Goal: Task Accomplishment & Management: Use online tool/utility

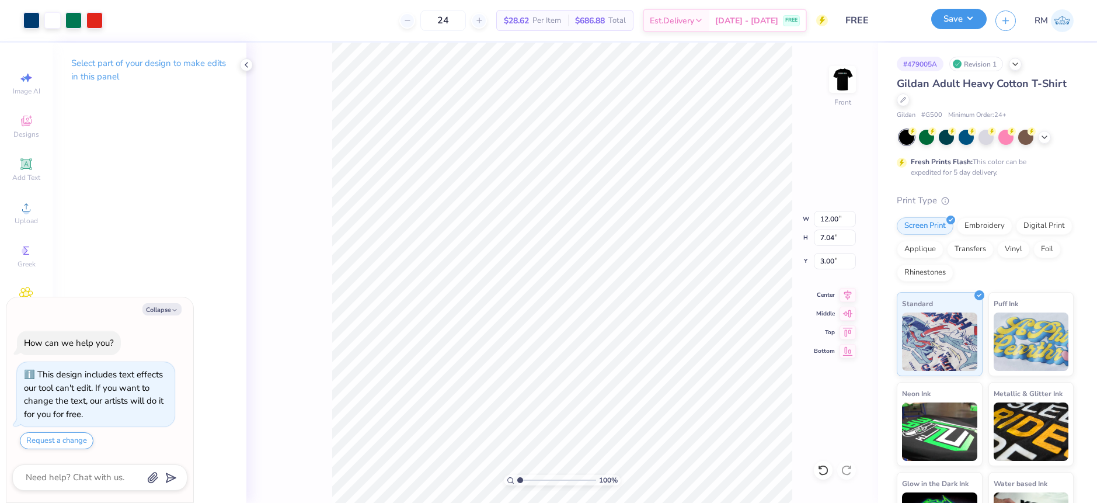
click at [968, 26] on button "Save" at bounding box center [958, 19] width 55 height 20
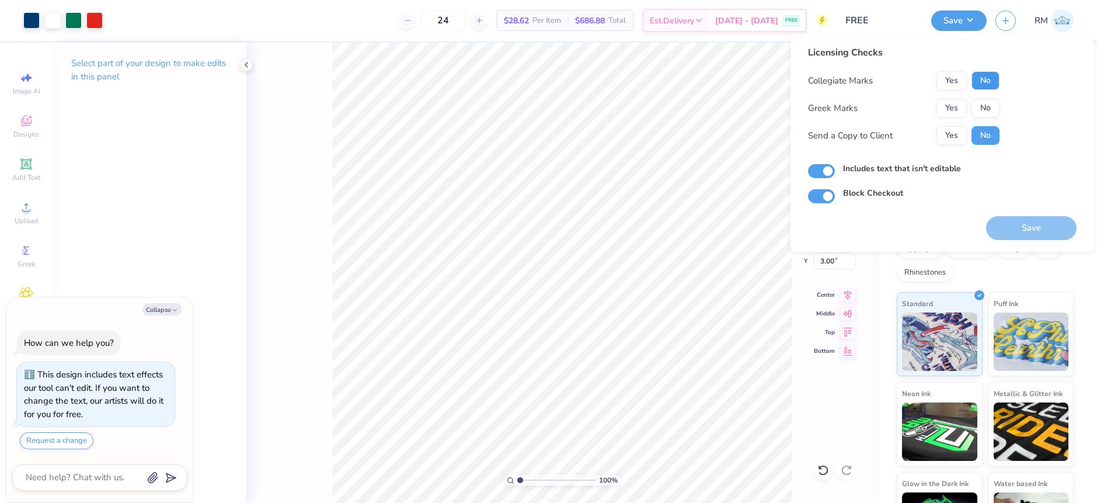
click at [978, 79] on button "No" at bounding box center [985, 80] width 28 height 19
click at [983, 104] on button "No" at bounding box center [985, 108] width 28 height 19
click at [1033, 230] on button "Save" at bounding box center [1031, 228] width 90 height 24
type textarea "x"
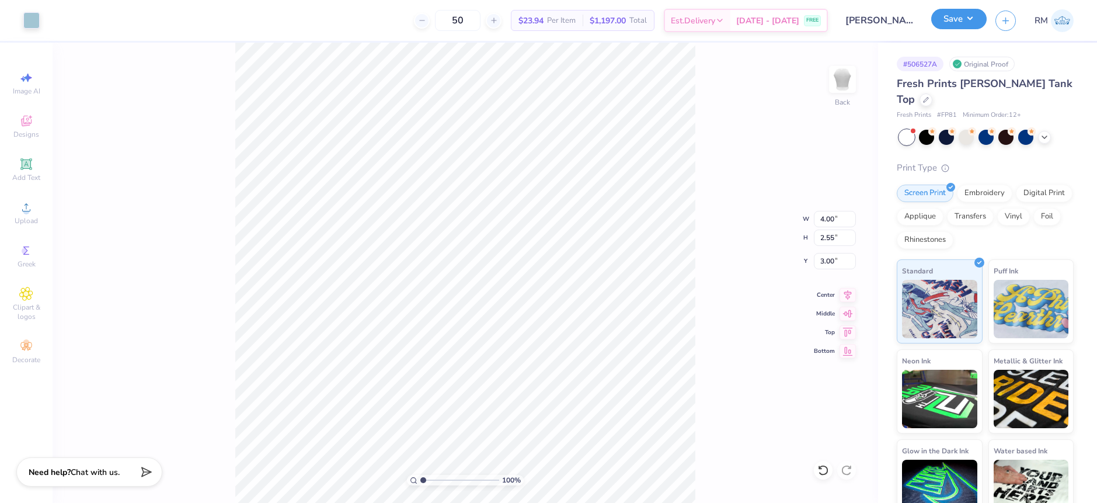
click at [974, 23] on button "Save" at bounding box center [958, 19] width 55 height 20
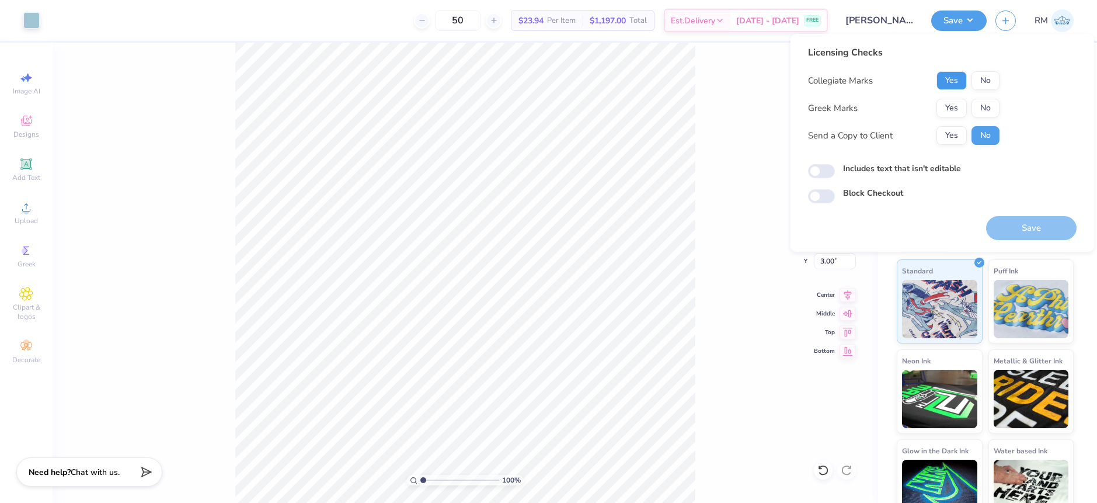
click at [953, 82] on button "Yes" at bounding box center [951, 80] width 30 height 19
click at [992, 107] on button "No" at bounding box center [985, 108] width 28 height 19
click at [962, 106] on button "Yes" at bounding box center [951, 108] width 30 height 19
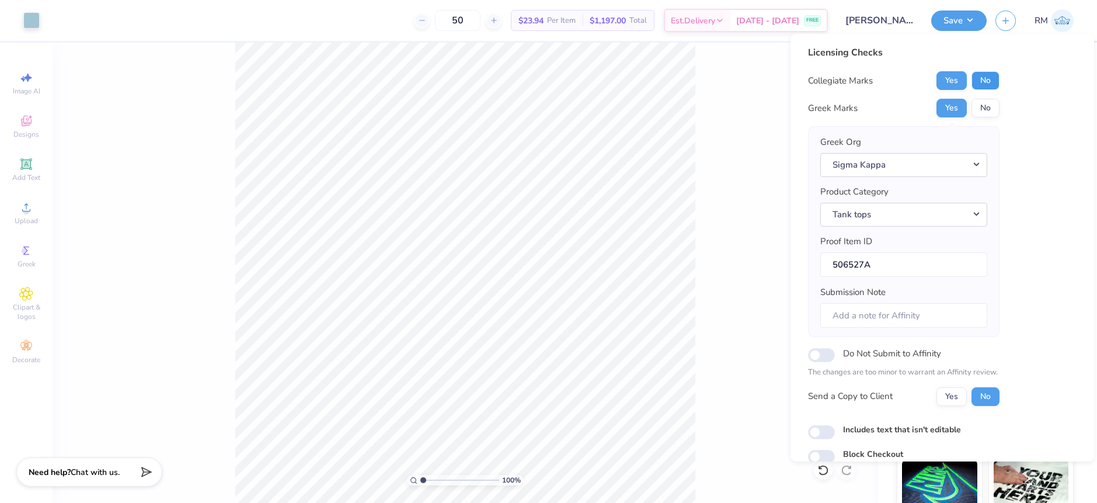
click at [983, 78] on button "No" at bounding box center [985, 80] width 28 height 19
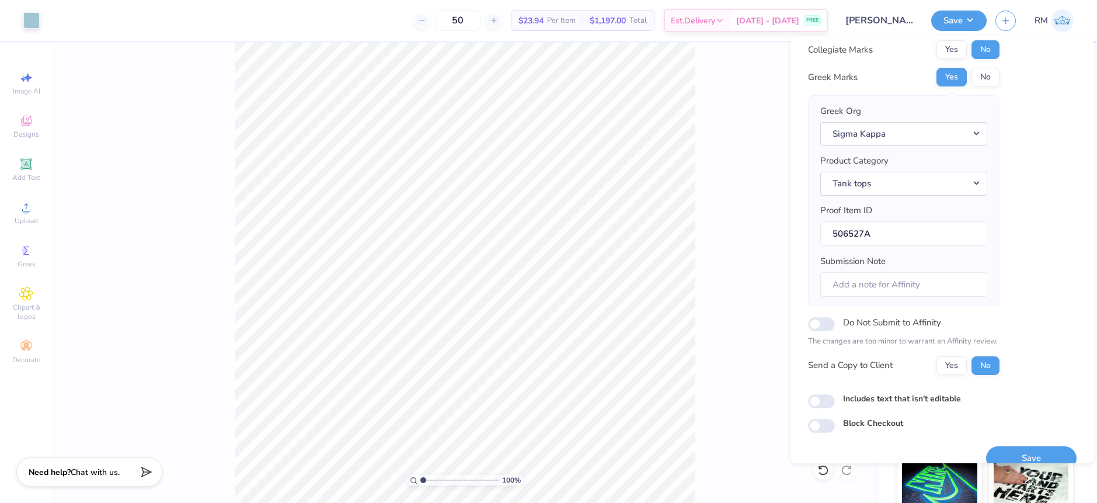
scroll to position [51, 0]
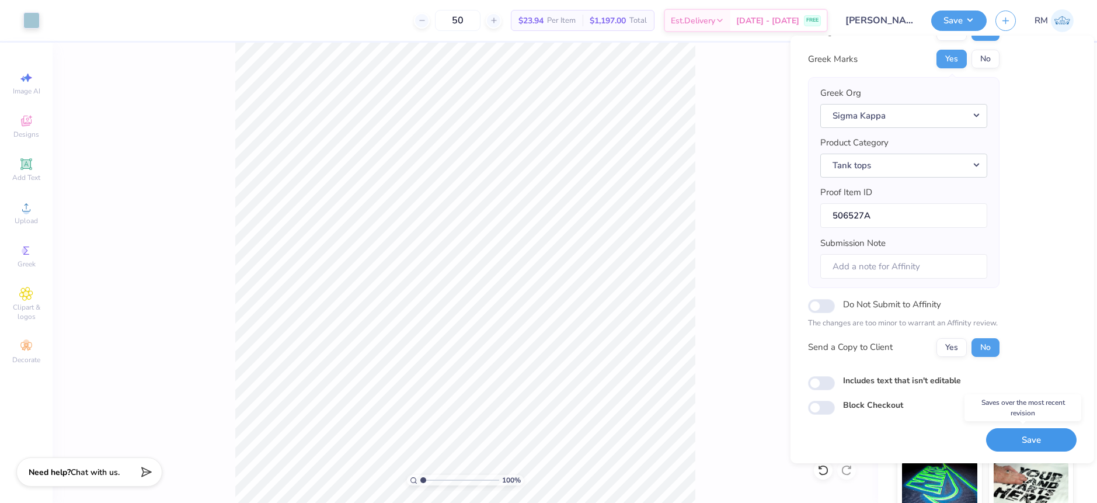
click at [1006, 441] on button "Save" at bounding box center [1031, 440] width 90 height 24
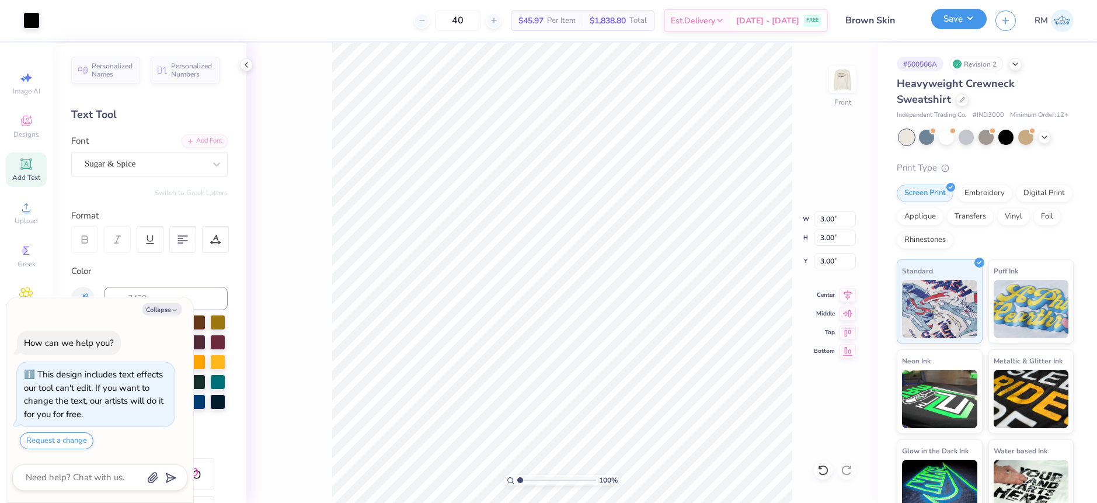
click at [964, 22] on button "Save" at bounding box center [958, 19] width 55 height 20
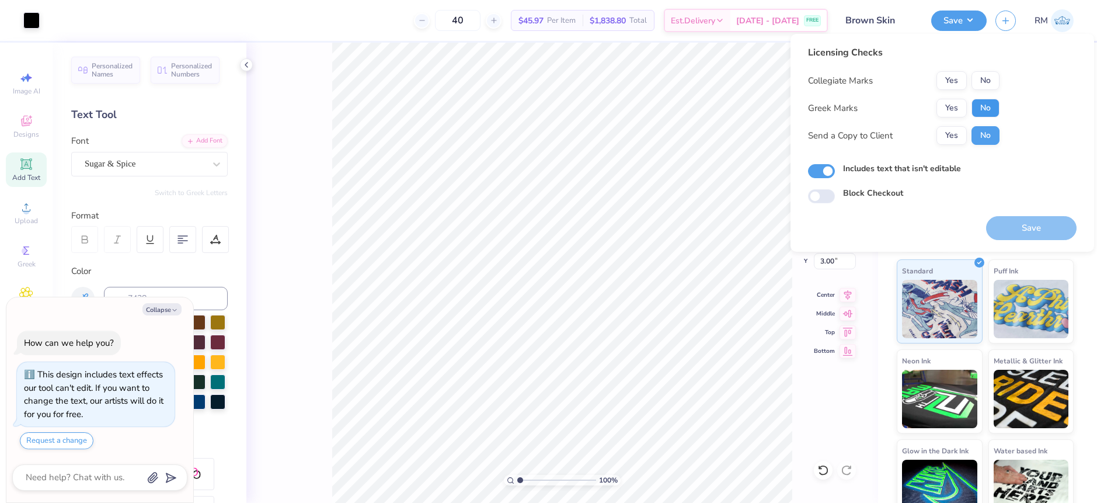
click at [991, 106] on button "No" at bounding box center [985, 108] width 28 height 19
click at [991, 82] on button "No" at bounding box center [985, 80] width 28 height 19
click at [1034, 221] on button "Save" at bounding box center [1031, 228] width 90 height 24
type textarea "x"
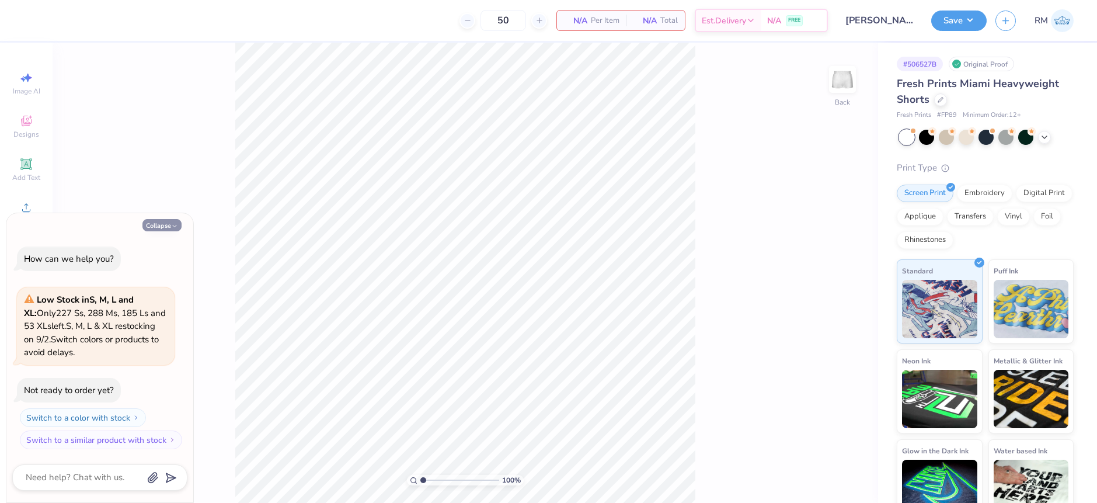
click at [168, 220] on button "Collapse" at bounding box center [161, 225] width 39 height 12
type textarea "x"
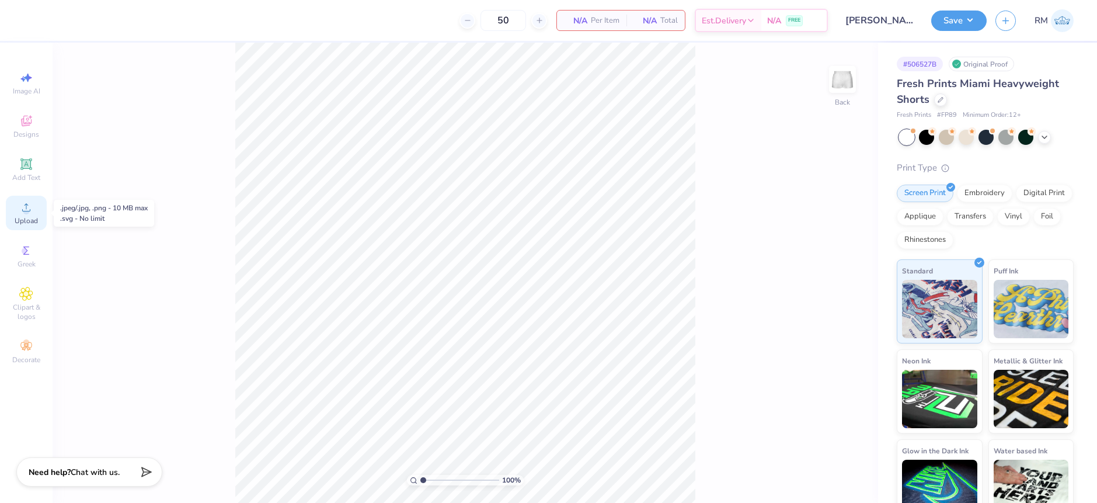
click at [25, 209] on circle at bounding box center [26, 211] width 6 height 6
click at [22, 214] on icon at bounding box center [26, 207] width 14 height 14
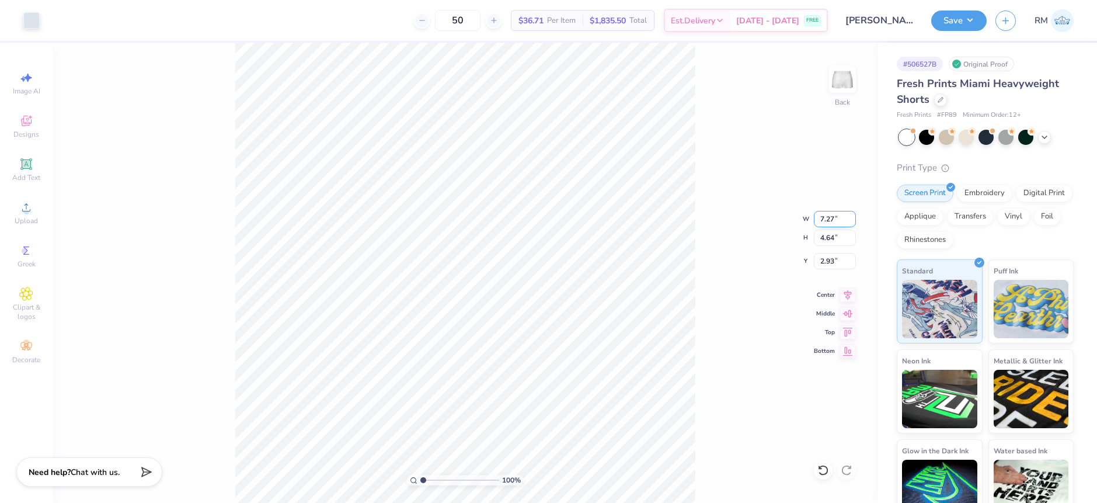
click at [825, 221] on input "7.27" at bounding box center [835, 219] width 42 height 16
type input "4.00"
type input "2.55"
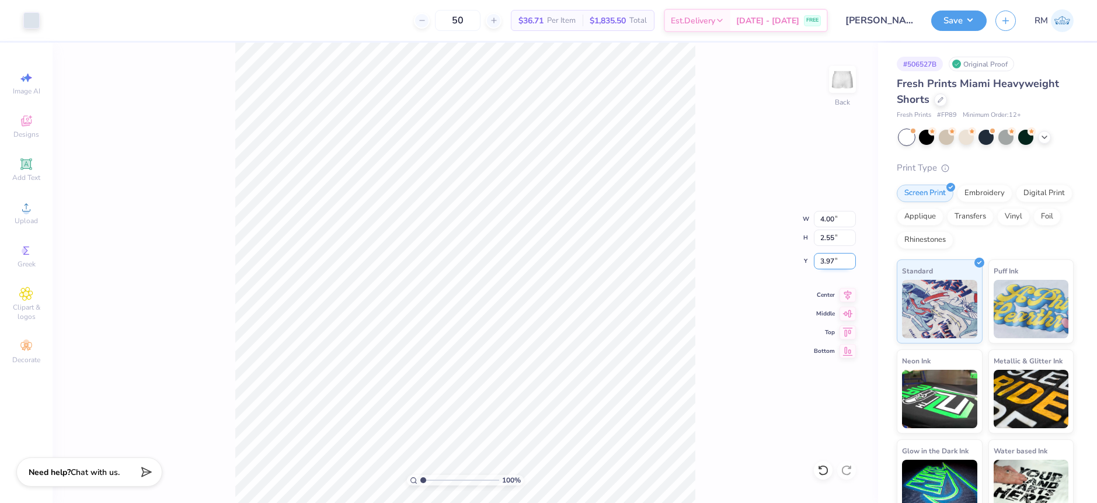
click at [827, 256] on input "3.97" at bounding box center [835, 261] width 42 height 16
drag, startPoint x: 825, startPoint y: 262, endPoint x: 845, endPoint y: 262, distance: 19.3
click at [845, 262] on input "7.45" at bounding box center [835, 261] width 42 height 16
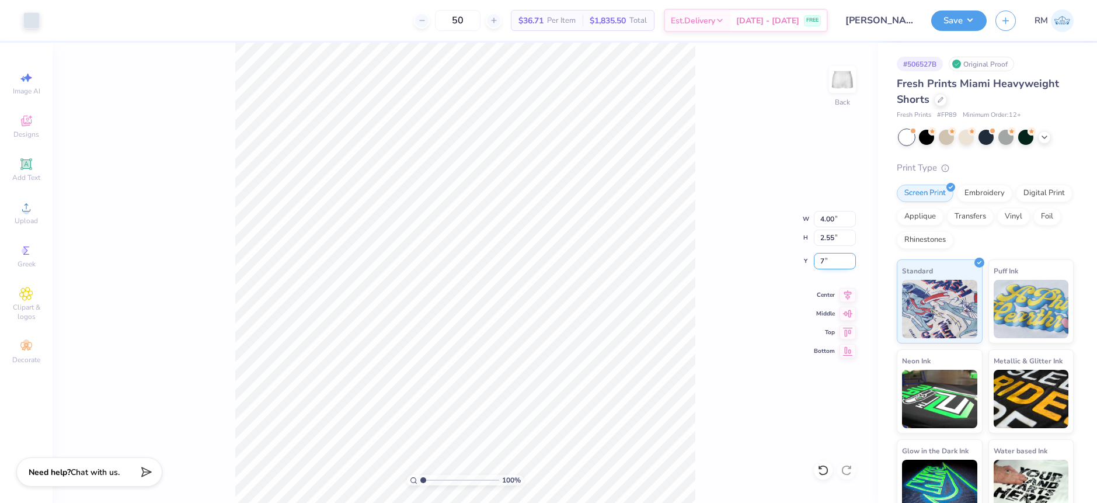
type input "7.00"
click at [723, 351] on div "100 % Back W 4.00 4.00 " H 2.55 2.55 " Y 7.00 7.00 " Center Middle Top Bottom" at bounding box center [465, 273] width 825 height 460
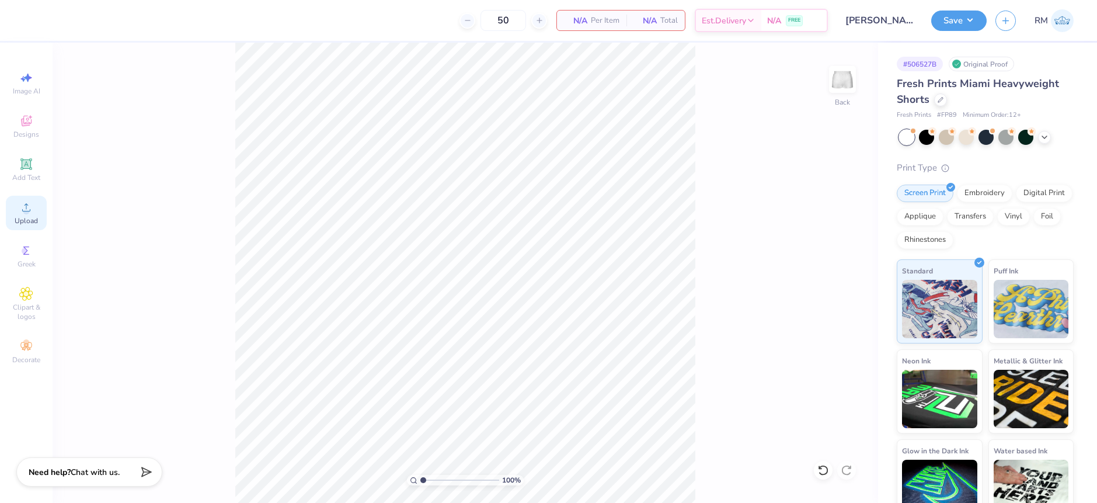
click at [32, 198] on div "Upload" at bounding box center [26, 213] width 41 height 34
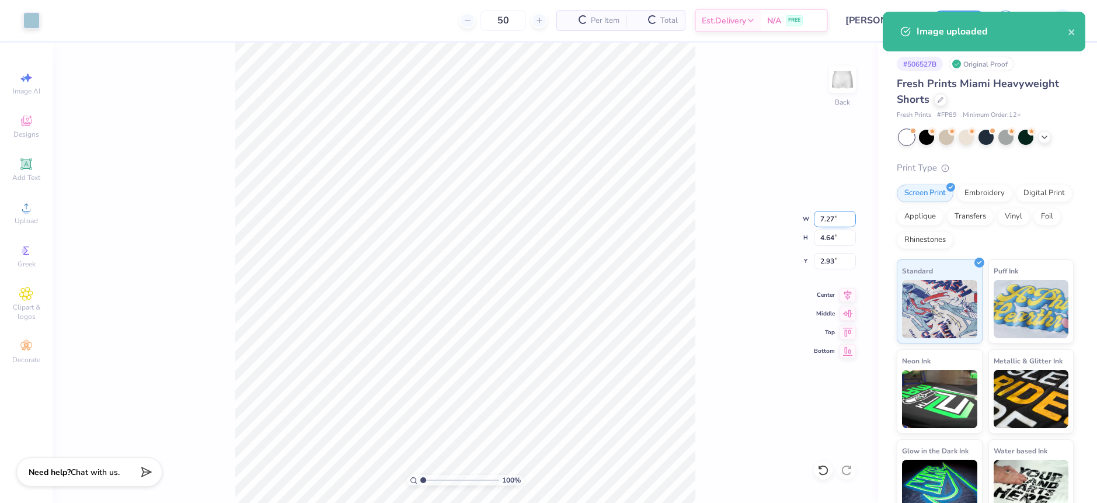
click at [822, 222] on input "7.27" at bounding box center [835, 219] width 42 height 16
type input "4.00"
type input "2.55"
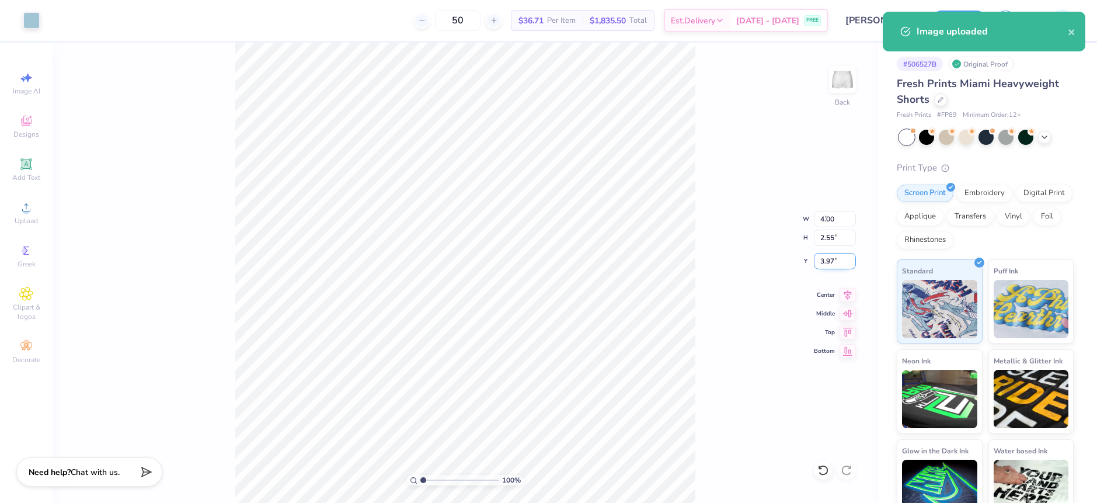
click at [831, 257] on input "3.97" at bounding box center [835, 261] width 42 height 16
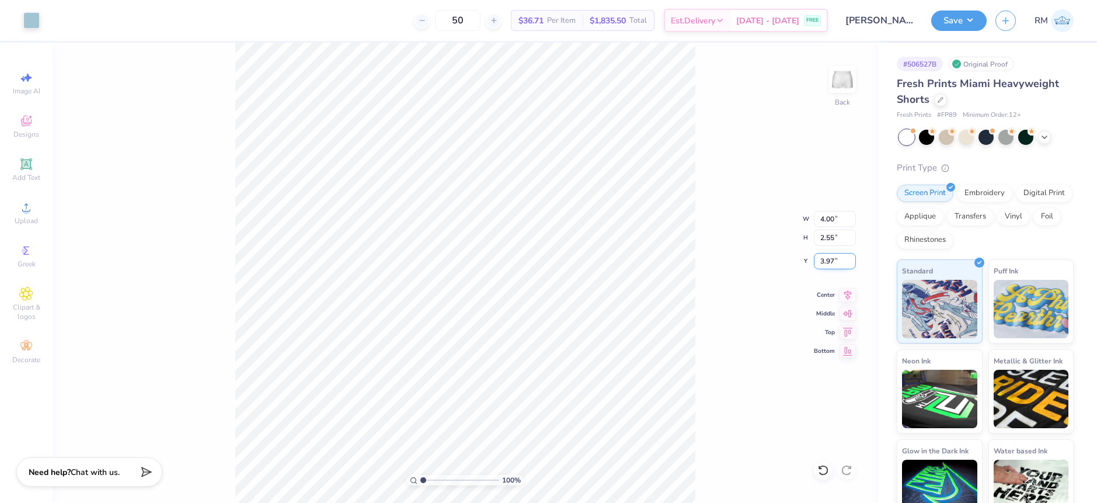
click at [831, 257] on input "3.97" at bounding box center [835, 261] width 42 height 16
click at [836, 264] on input "7.04" at bounding box center [835, 261] width 42 height 16
type input "7.00"
click at [711, 337] on div "100 % Back W 4.00 4.00 " H 2.55 2.55 " Y 7.00 7.00 " Center Middle Top Bottom" at bounding box center [465, 273] width 825 height 460
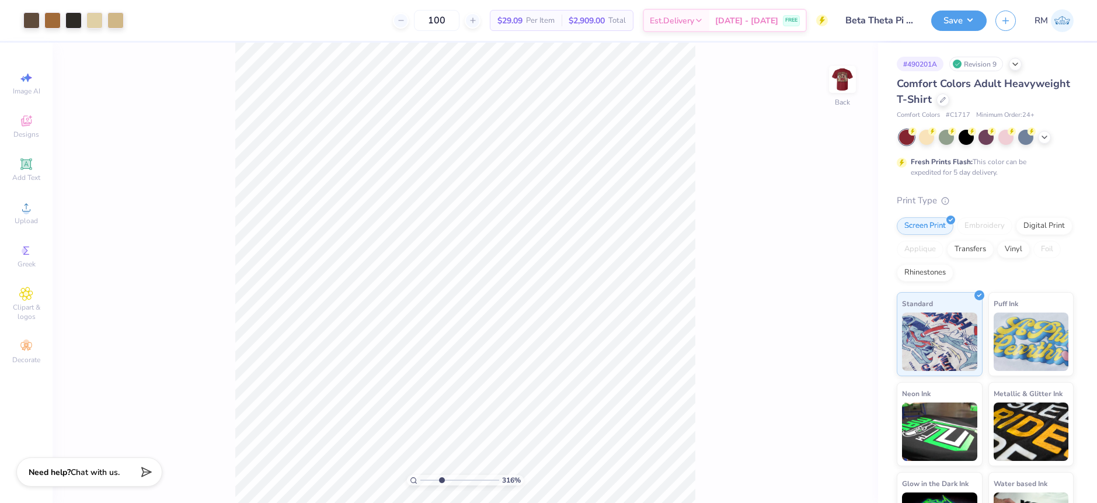
drag, startPoint x: 423, startPoint y: 479, endPoint x: 441, endPoint y: 477, distance: 18.2
click at [441, 477] on input "range" at bounding box center [459, 480] width 79 height 11
click at [845, 79] on img at bounding box center [842, 79] width 47 height 47
drag, startPoint x: 440, startPoint y: 479, endPoint x: 431, endPoint y: 482, distance: 9.8
type input "1.97"
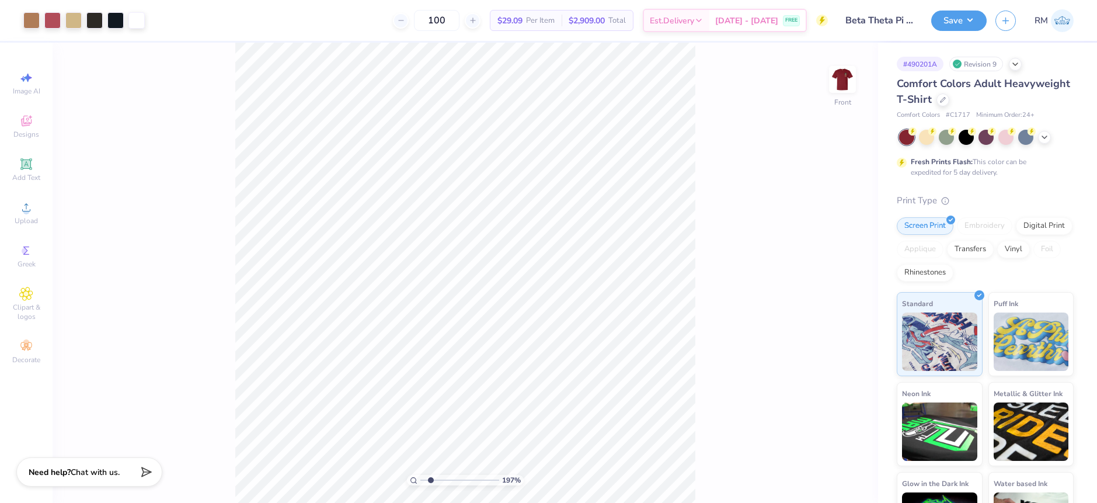
click at [431, 482] on input "range" at bounding box center [459, 480] width 79 height 11
click at [846, 85] on img at bounding box center [842, 79] width 47 height 47
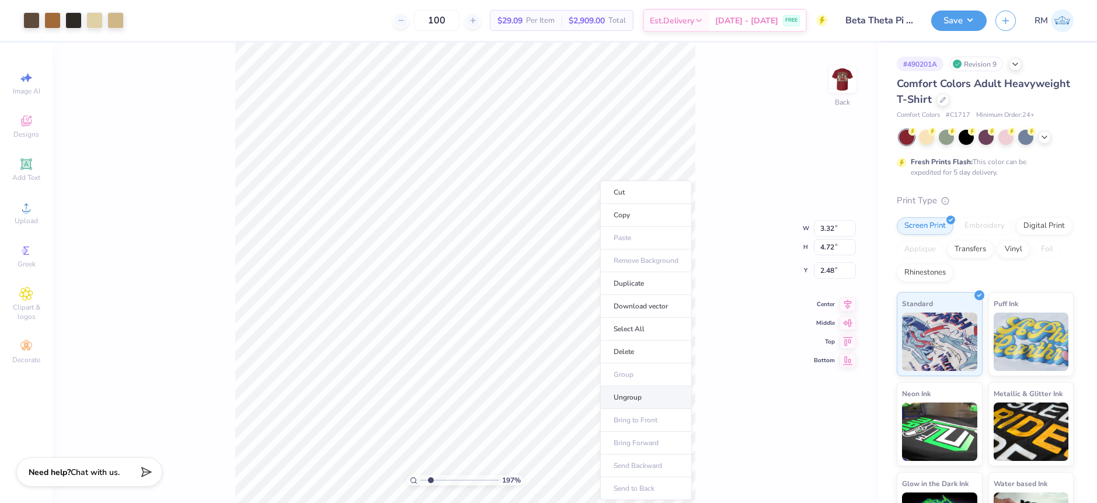
click at [617, 399] on li "Ungroup" at bounding box center [646, 397] width 92 height 23
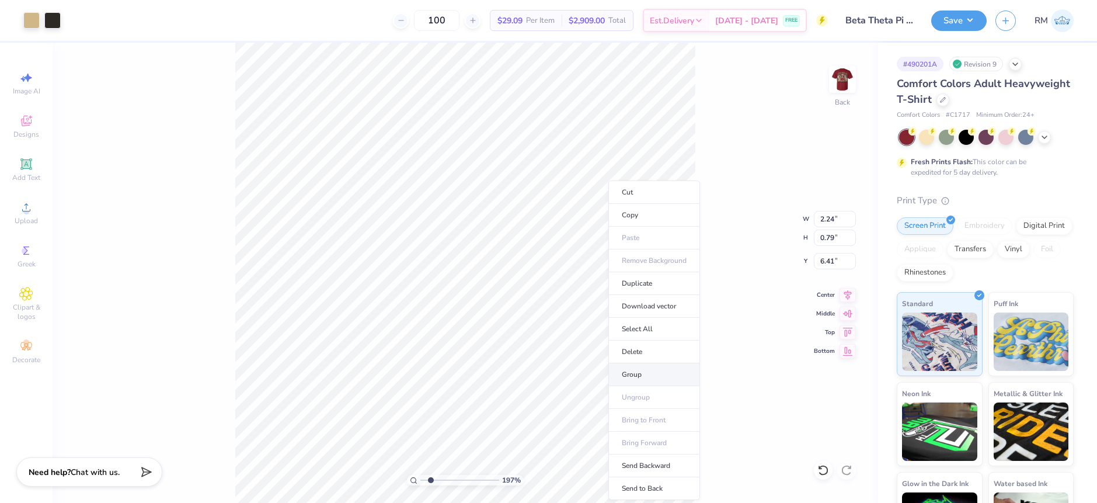
click at [641, 371] on li "Group" at bounding box center [654, 374] width 92 height 23
type input "3.32"
type input "3.58"
type input "2.48"
click at [627, 368] on li "Group" at bounding box center [643, 374] width 92 height 23
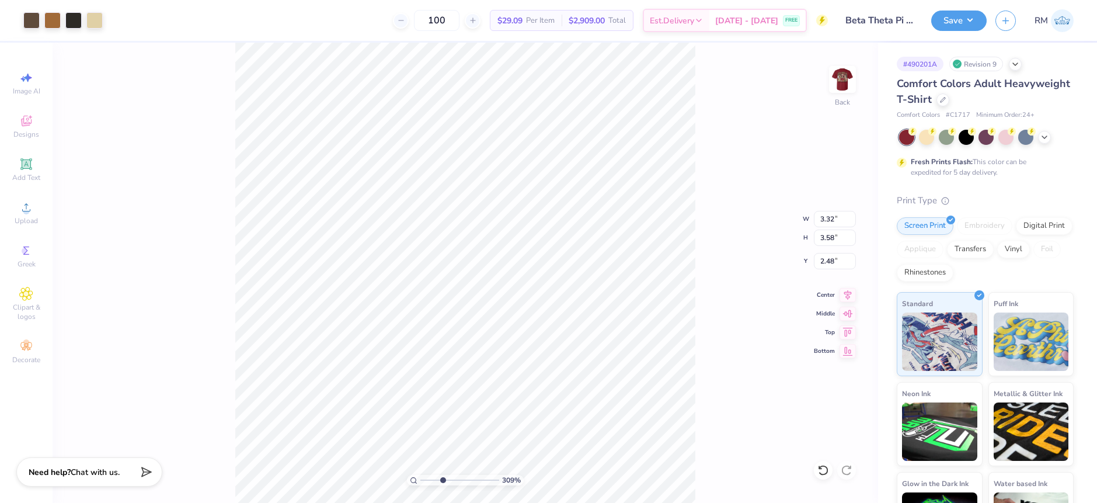
drag, startPoint x: 431, startPoint y: 479, endPoint x: 442, endPoint y: 479, distance: 11.1
type input "3.46"
click at [442, 479] on input "range" at bounding box center [459, 480] width 79 height 11
type input "2.24"
type input "0.79"
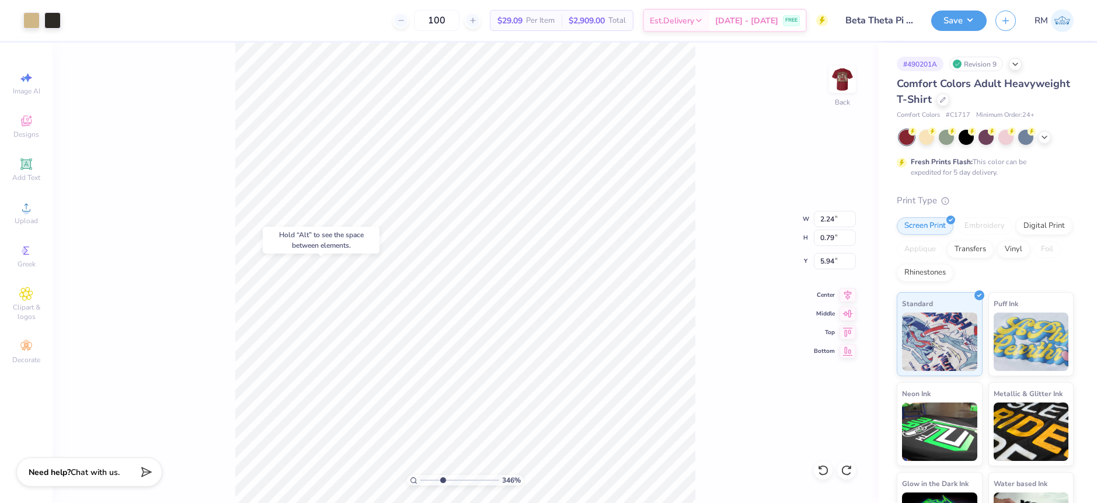
type input "6.41"
click at [26, 173] on span "Add Text" at bounding box center [26, 177] width 28 height 9
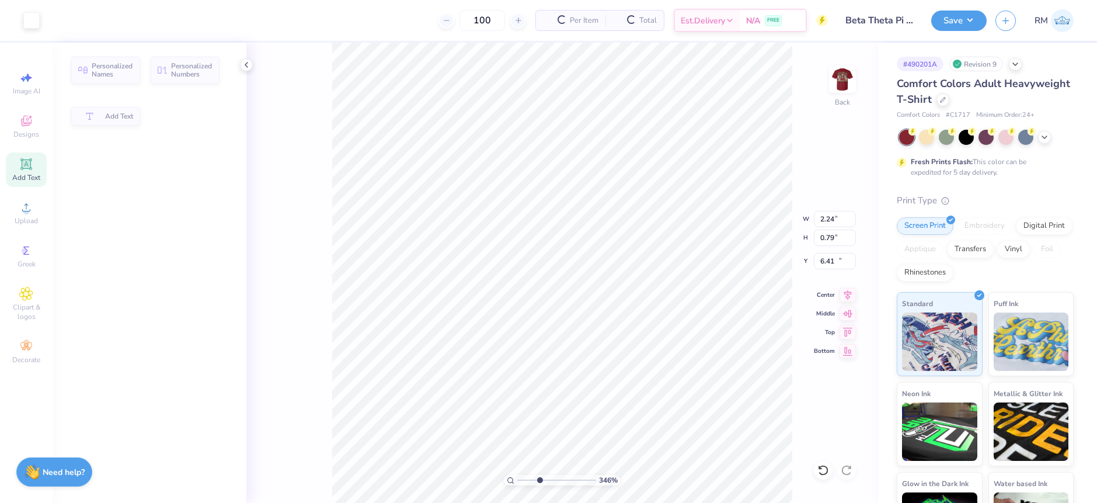
type input "5.59"
type input "1.62"
type input "11.69"
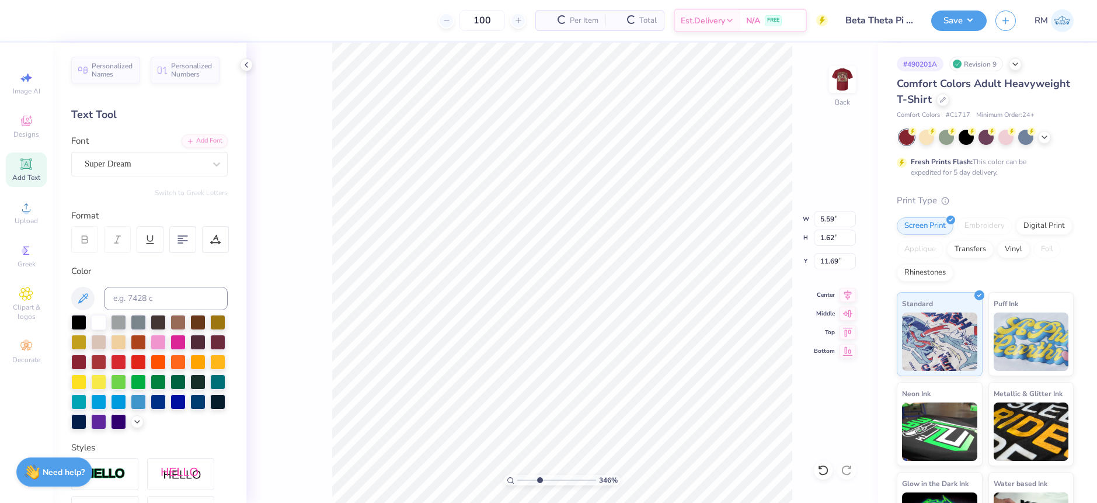
type input "2.24"
type input "0.79"
type input "6.41"
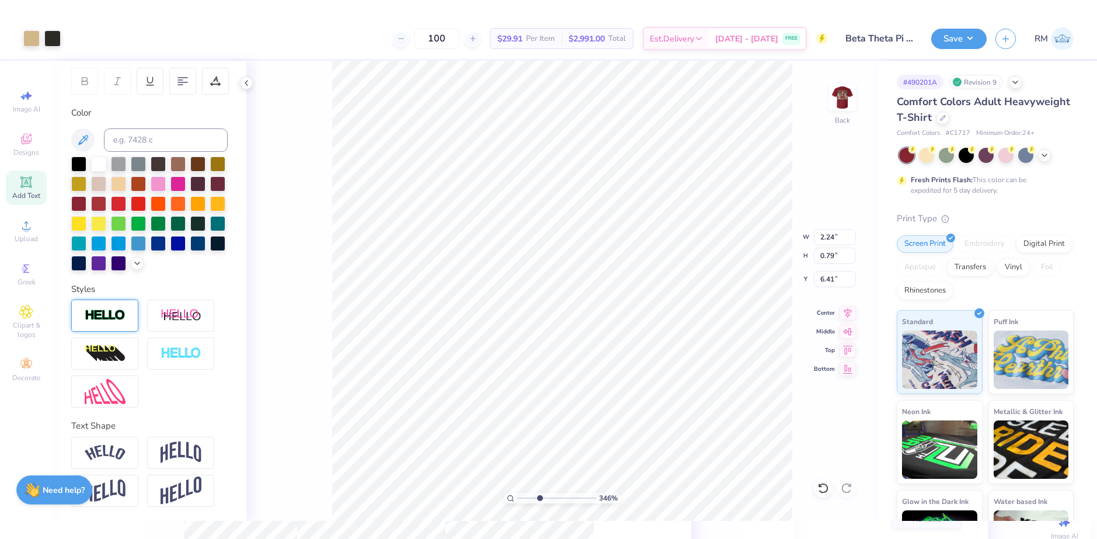
scroll to position [196, 0]
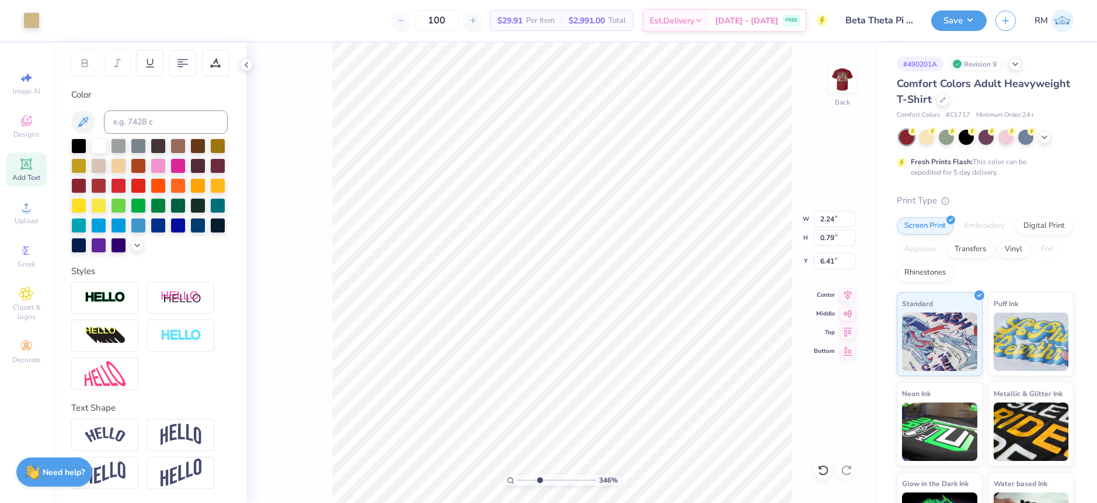
type input "0.52"
type input "0.78"
type input "6.42"
drag, startPoint x: 538, startPoint y: 478, endPoint x: 533, endPoint y: 475, distance: 6.0
type input "2.64"
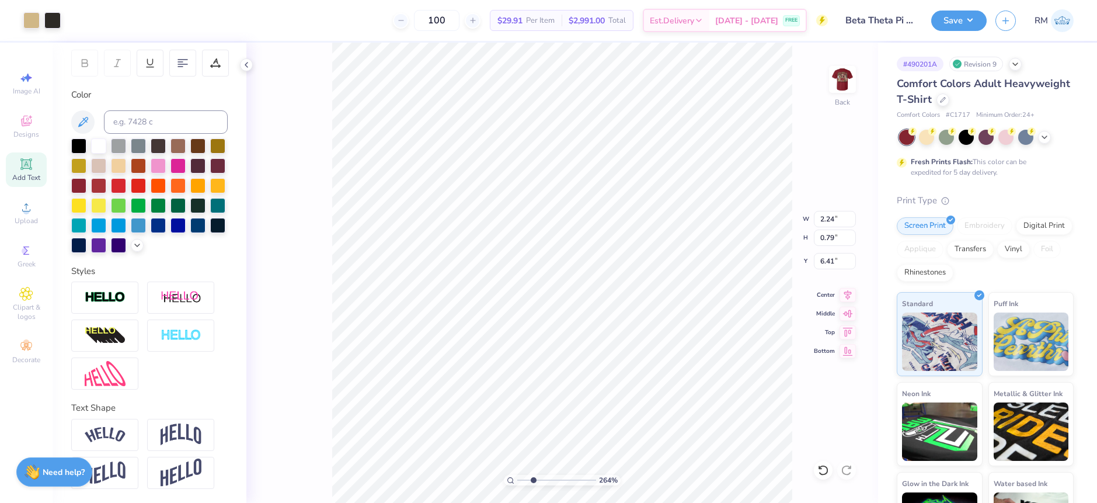
click at [533, 475] on input "range" at bounding box center [556, 480] width 79 height 11
type input "5.59"
type input "1.62"
type input "11.69"
drag, startPoint x: 533, startPoint y: 480, endPoint x: 527, endPoint y: 480, distance: 6.4
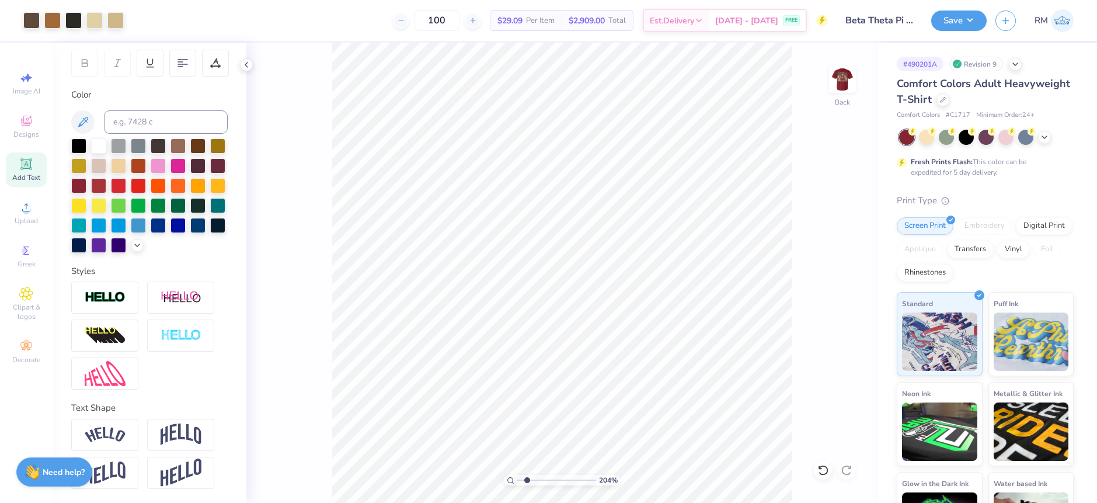
type input "1.89"
click at [527, 480] on input "range" at bounding box center [556, 480] width 79 height 11
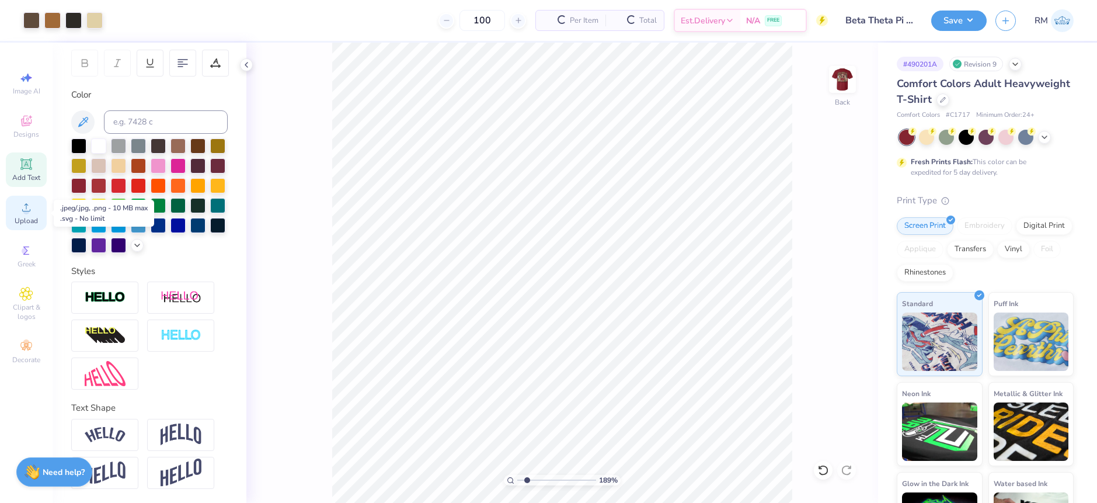
click at [27, 212] on circle at bounding box center [26, 211] width 6 height 6
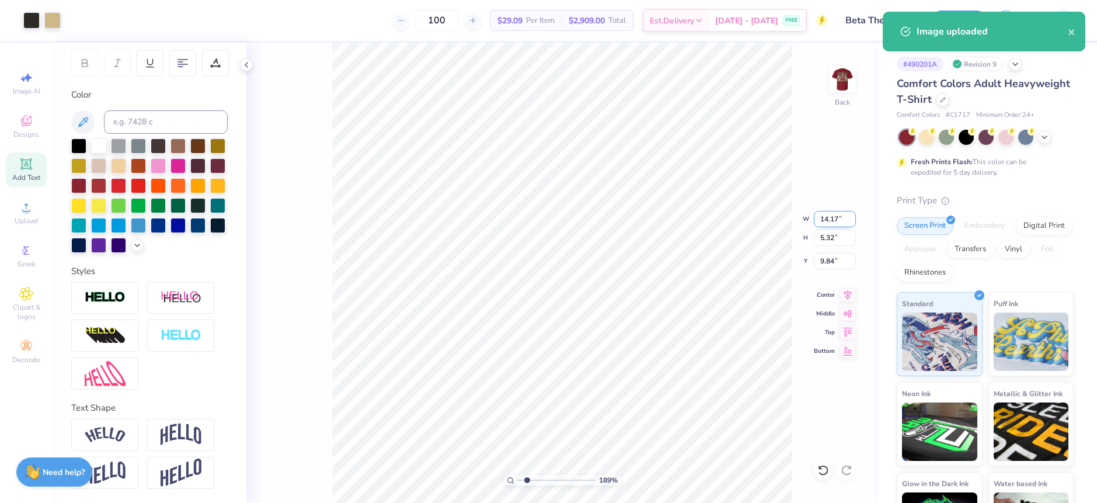
click at [825, 219] on input "14.17" at bounding box center [835, 219] width 42 height 16
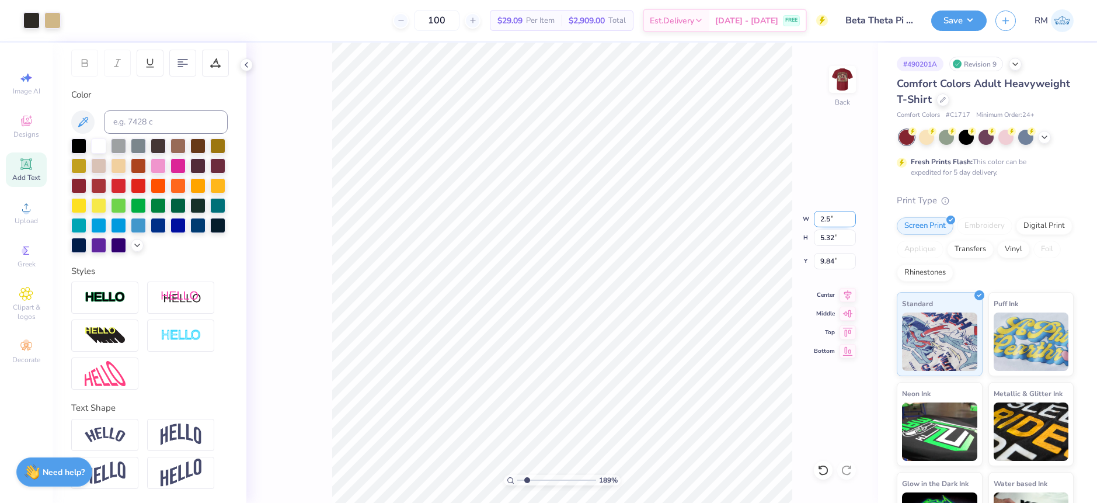
type input "2.50"
type input "0.94"
click at [831, 259] on input "12.03" at bounding box center [835, 261] width 42 height 16
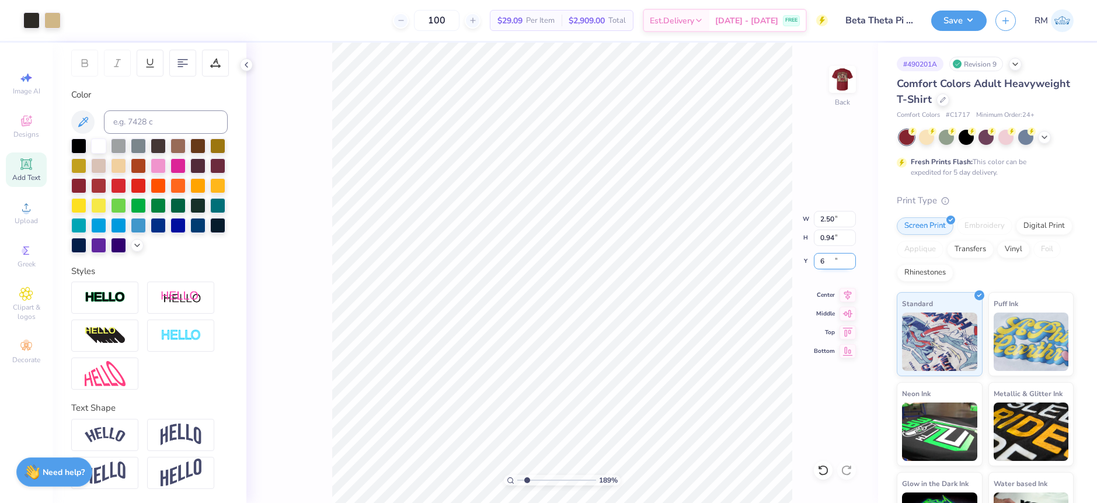
type input "6.00"
drag, startPoint x: 529, startPoint y: 478, endPoint x: 538, endPoint y: 477, distance: 9.4
type input "3.31"
click at [538, 477] on input "range" at bounding box center [556, 480] width 79 height 11
type input "5.90"
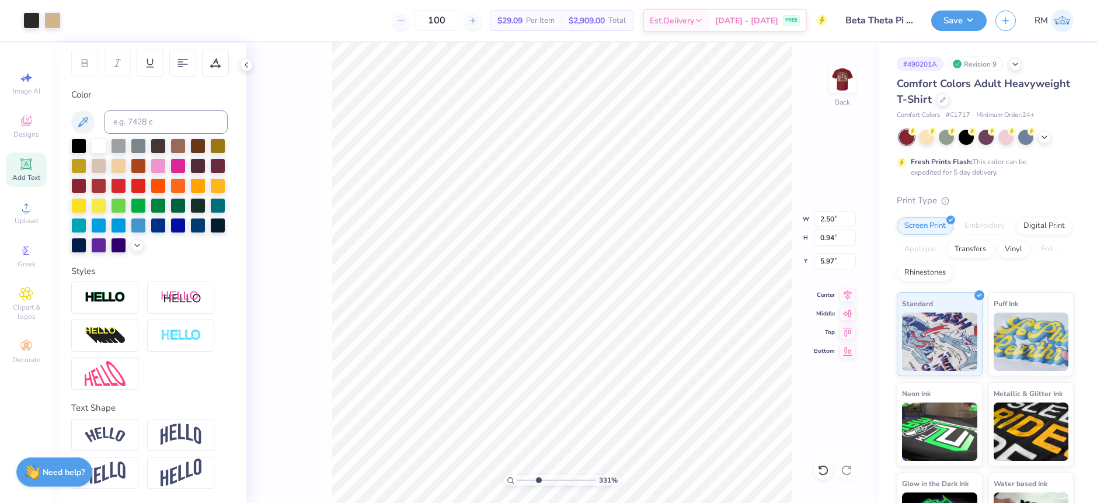
type input "5.97"
type input "3.32"
type input "3.58"
type input "2.48"
drag, startPoint x: 539, startPoint y: 480, endPoint x: 514, endPoint y: 476, distance: 26.0
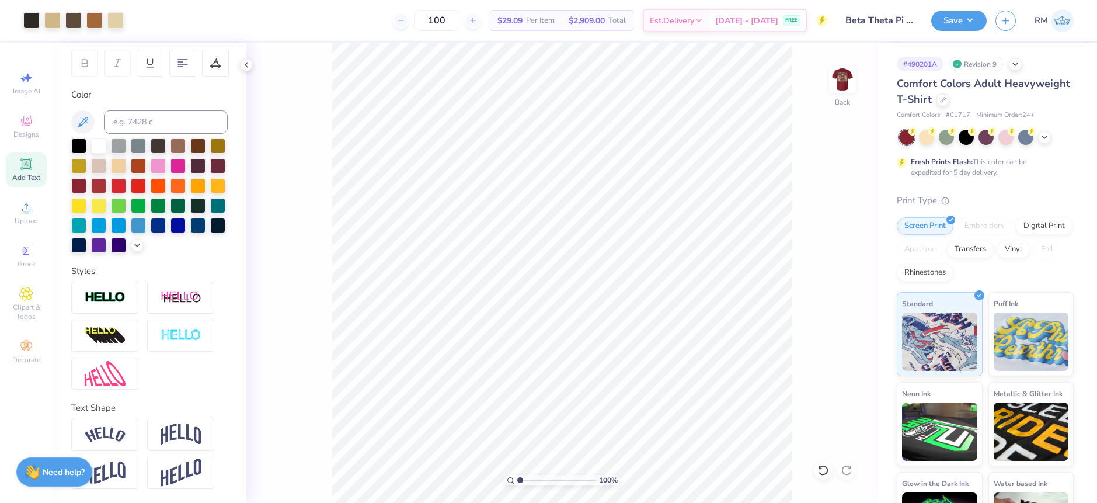
click at [517, 476] on input "range" at bounding box center [556, 480] width 79 height 11
drag, startPoint x: 521, startPoint y: 482, endPoint x: 539, endPoint y: 480, distance: 18.1
click at [539, 480] on input "range" at bounding box center [556, 480] width 79 height 11
drag, startPoint x: 538, startPoint y: 477, endPoint x: 518, endPoint y: 480, distance: 20.2
click at [518, 480] on input "range" at bounding box center [556, 480] width 79 height 11
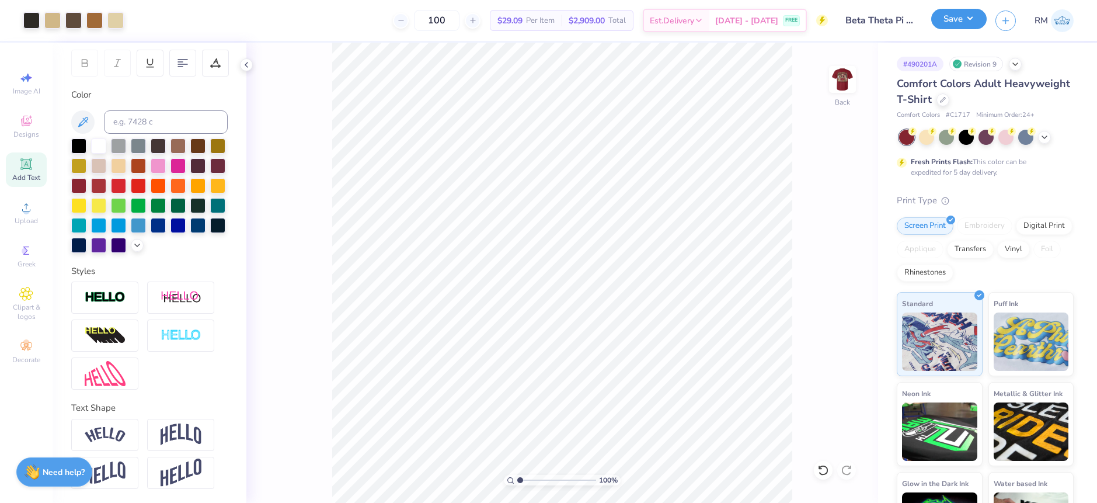
click at [972, 18] on button "Save" at bounding box center [958, 19] width 55 height 20
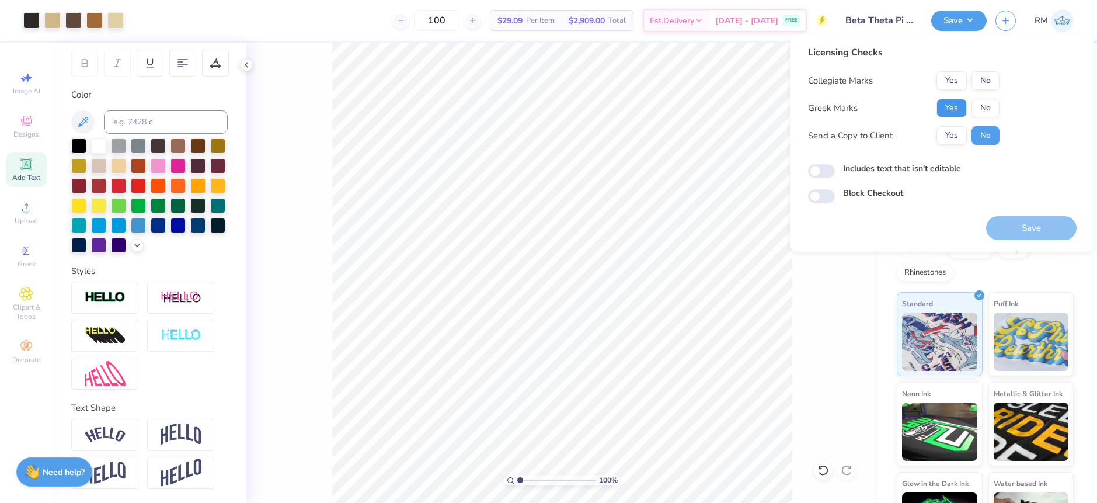
click at [948, 106] on button "Yes" at bounding box center [951, 108] width 30 height 19
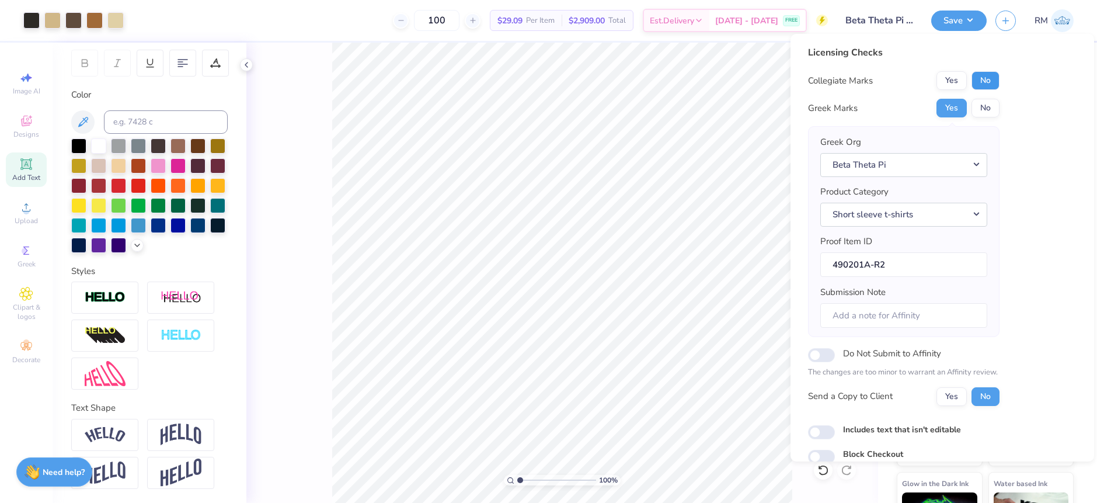
click at [989, 78] on button "No" at bounding box center [985, 80] width 28 height 19
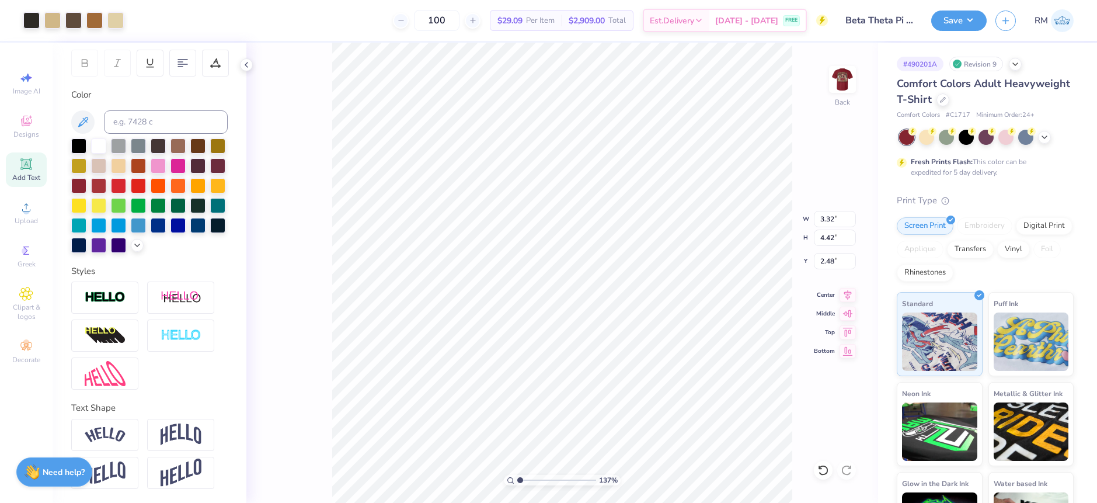
drag, startPoint x: 518, startPoint y: 481, endPoint x: 507, endPoint y: 475, distance: 12.5
click at [517, 475] on input "range" at bounding box center [556, 480] width 79 height 11
click at [657, 346] on li "Group" at bounding box center [680, 351] width 92 height 23
drag, startPoint x: 518, startPoint y: 477, endPoint x: 551, endPoint y: 477, distance: 32.7
click at [551, 477] on input "range" at bounding box center [556, 480] width 79 height 11
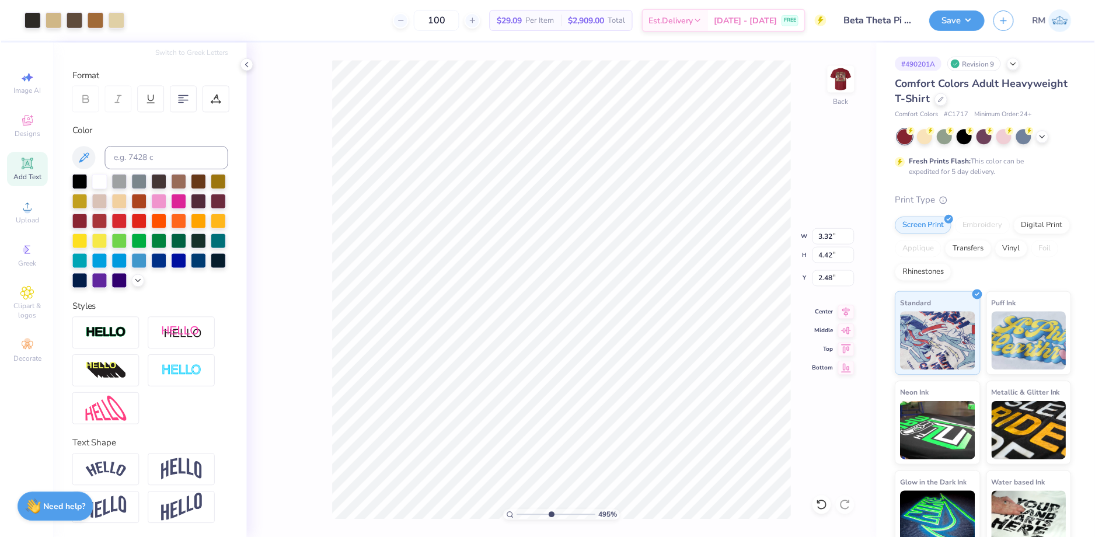
scroll to position [160, 0]
type input "1"
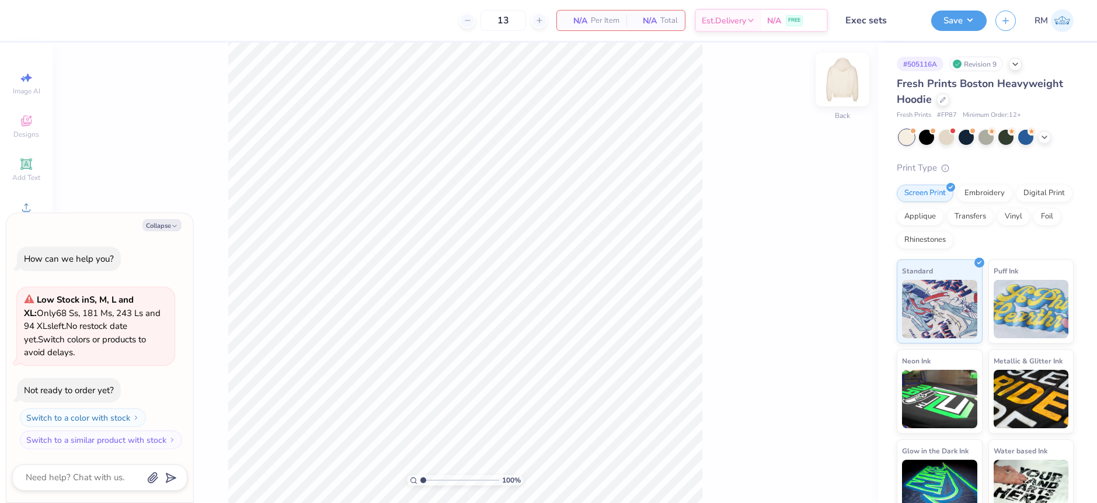
click at [845, 76] on img at bounding box center [842, 79] width 47 height 47
type textarea "x"
